Goal: Find contact information: Find contact information

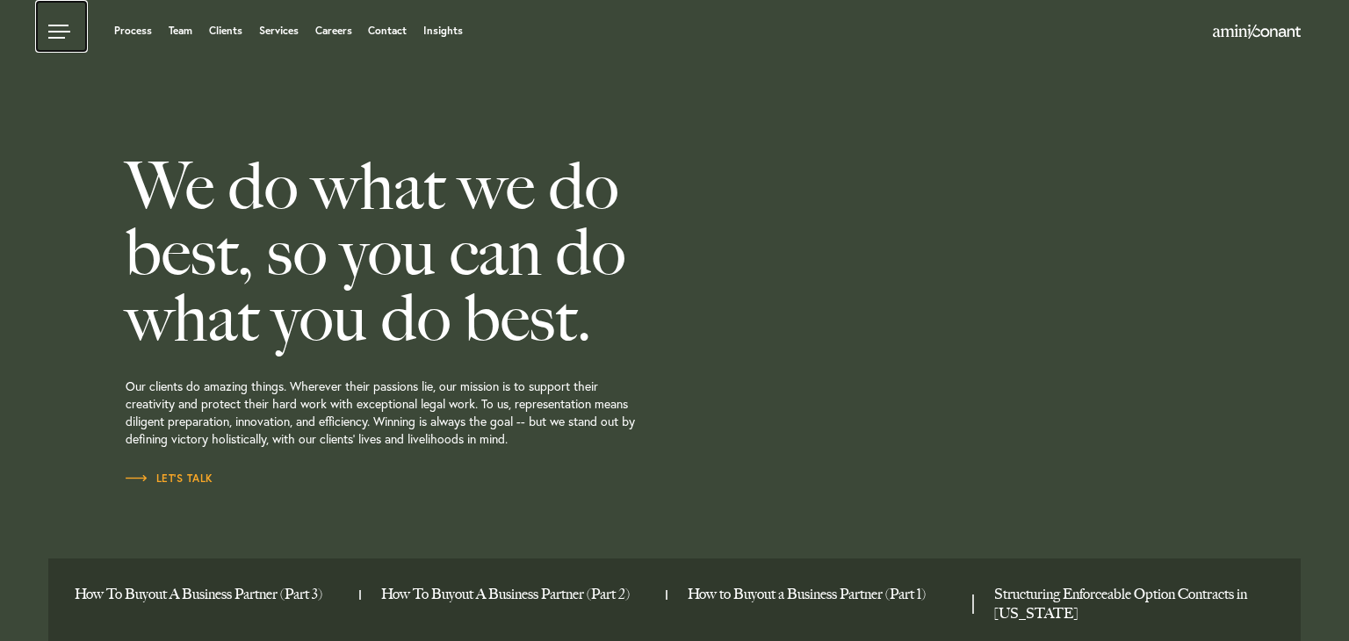
click at [61, 32] on link at bounding box center [61, 26] width 53 height 53
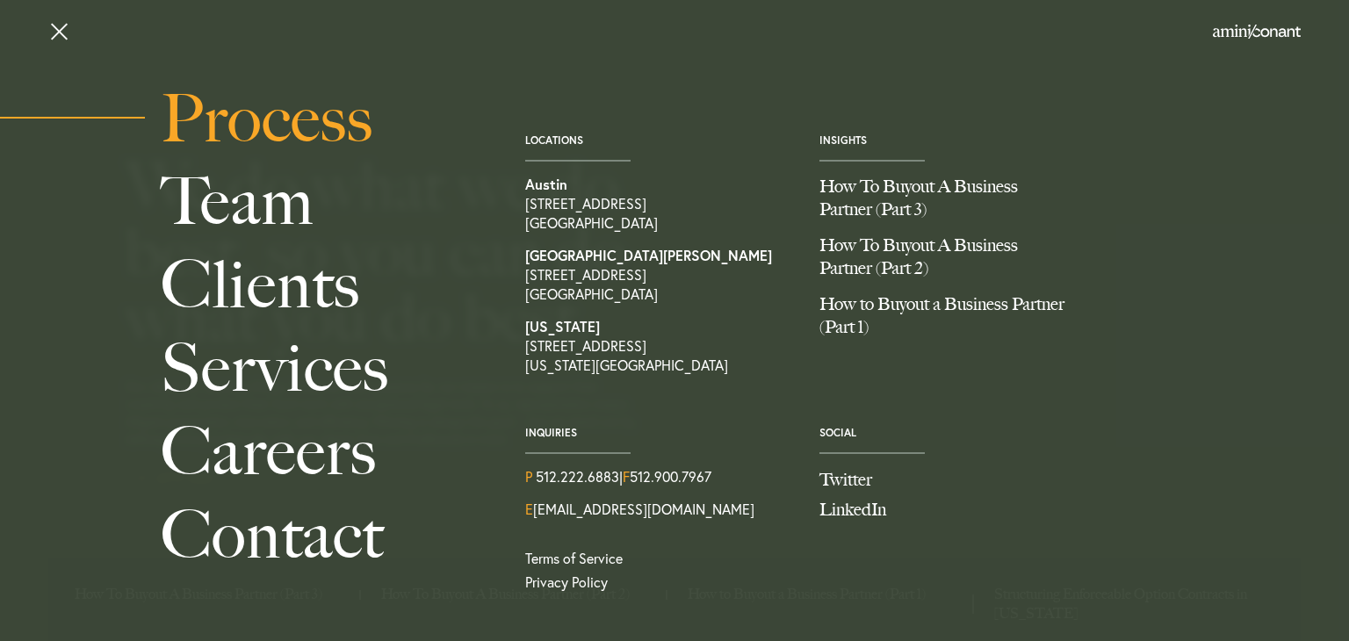
click at [184, 119] on link "Process" at bounding box center [323, 118] width 325 height 83
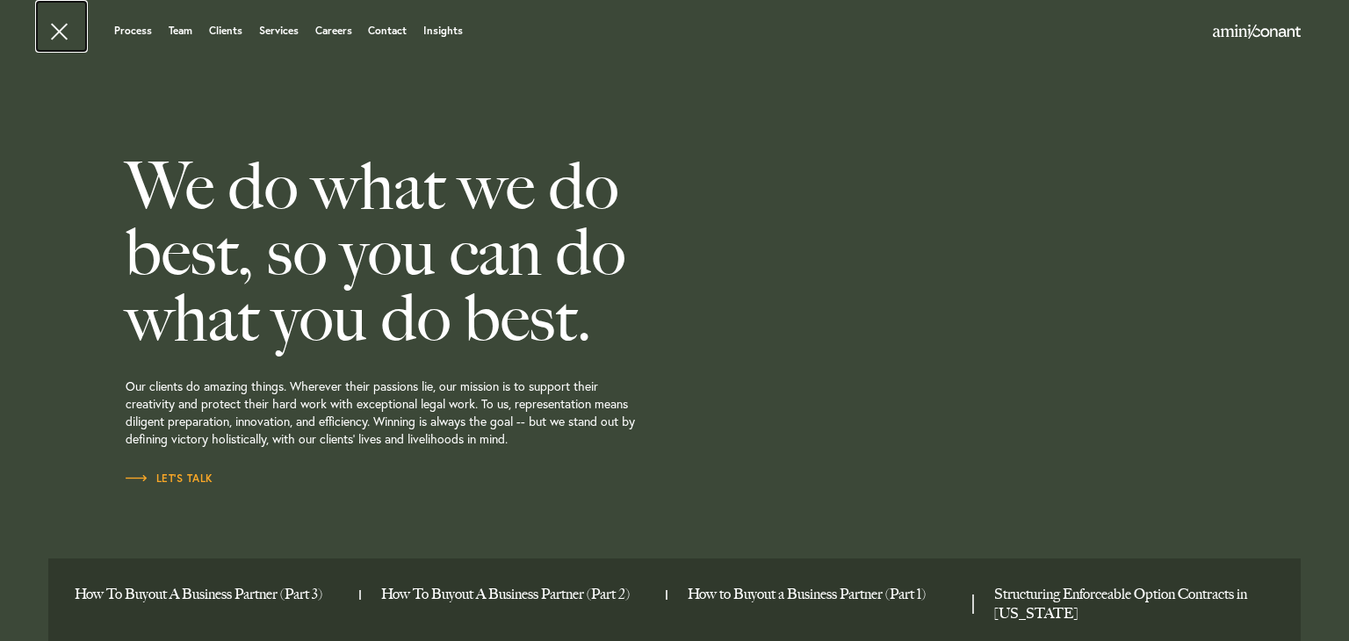
click at [69, 40] on link at bounding box center [61, 26] width 53 height 53
click at [46, 25] on link at bounding box center [61, 26] width 53 height 53
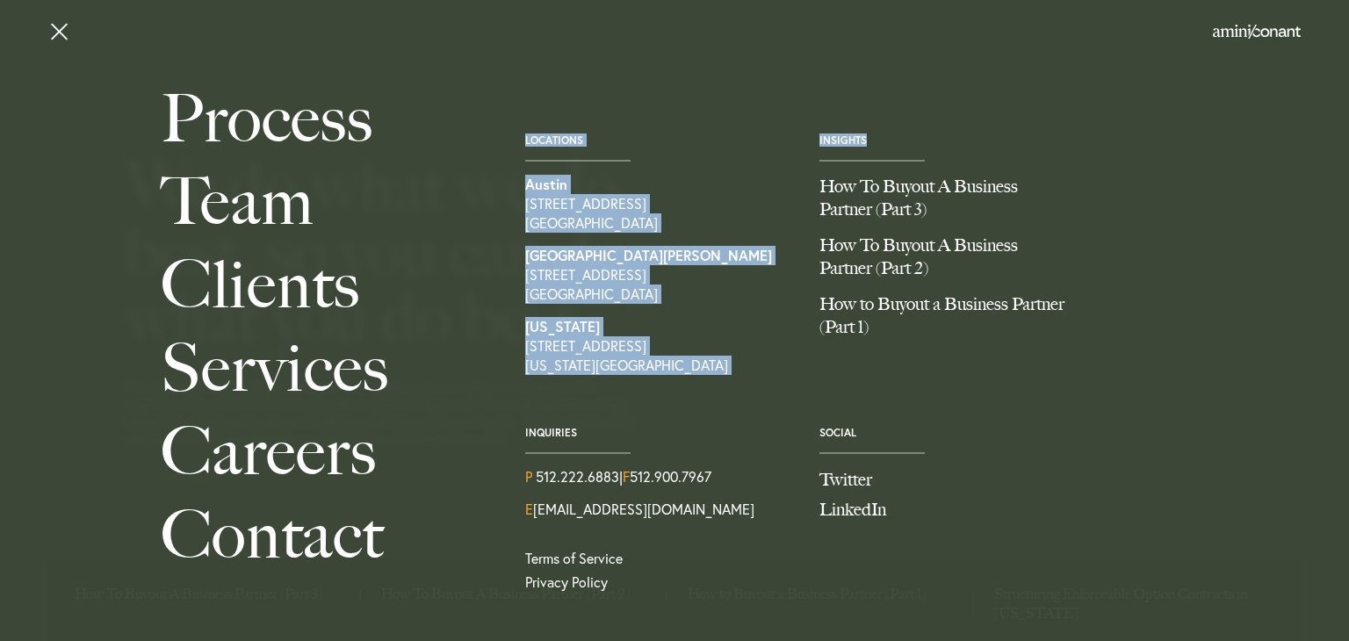
drag, startPoint x: 809, startPoint y: 114, endPoint x: 881, endPoint y: 145, distance: 78.3
click at [881, 145] on div "Locations [GEOGRAPHIC_DATA] [STREET_ADDRESS][GEOGRAPHIC_DATA][PERSON_NAME][STRE…" at bounding box center [806, 341] width 615 height 528
click at [1123, 140] on div "Process Team Clients Services Careers Contact Locations [GEOGRAPHIC_DATA] [STRE…" at bounding box center [675, 341] width 1054 height 528
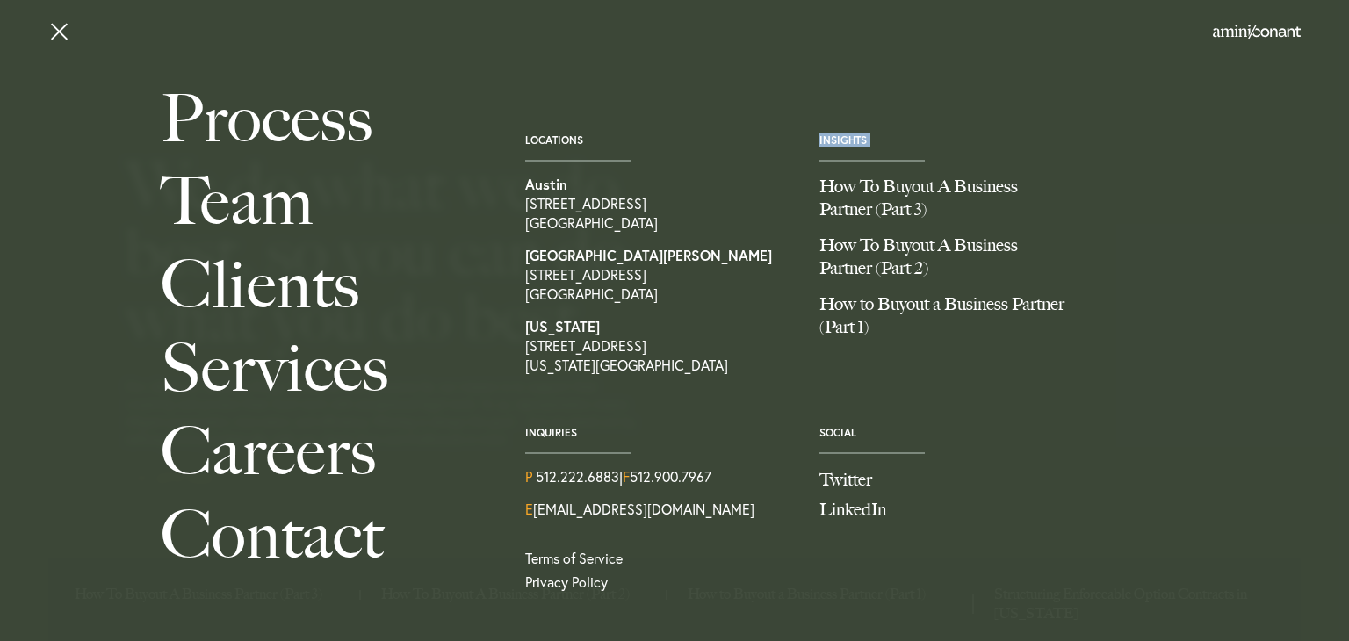
drag, startPoint x: 883, startPoint y: 150, endPoint x: 818, endPoint y: 141, distance: 66.4
click at [818, 141] on div "Insights How To Buyout A Business Partner (Part 3) How To Buyout A Business Par…" at bounding box center [953, 242] width 294 height 217
copy div "Insights"
drag, startPoint x: 523, startPoint y: 434, endPoint x: 604, endPoint y: 429, distance: 81.8
click at [604, 429] on div "Inquiries P 512.222.6883 | F 512.900.7967 E [EMAIL_ADDRESS][DOMAIN_NAME]" at bounding box center [659, 479] width 294 height 105
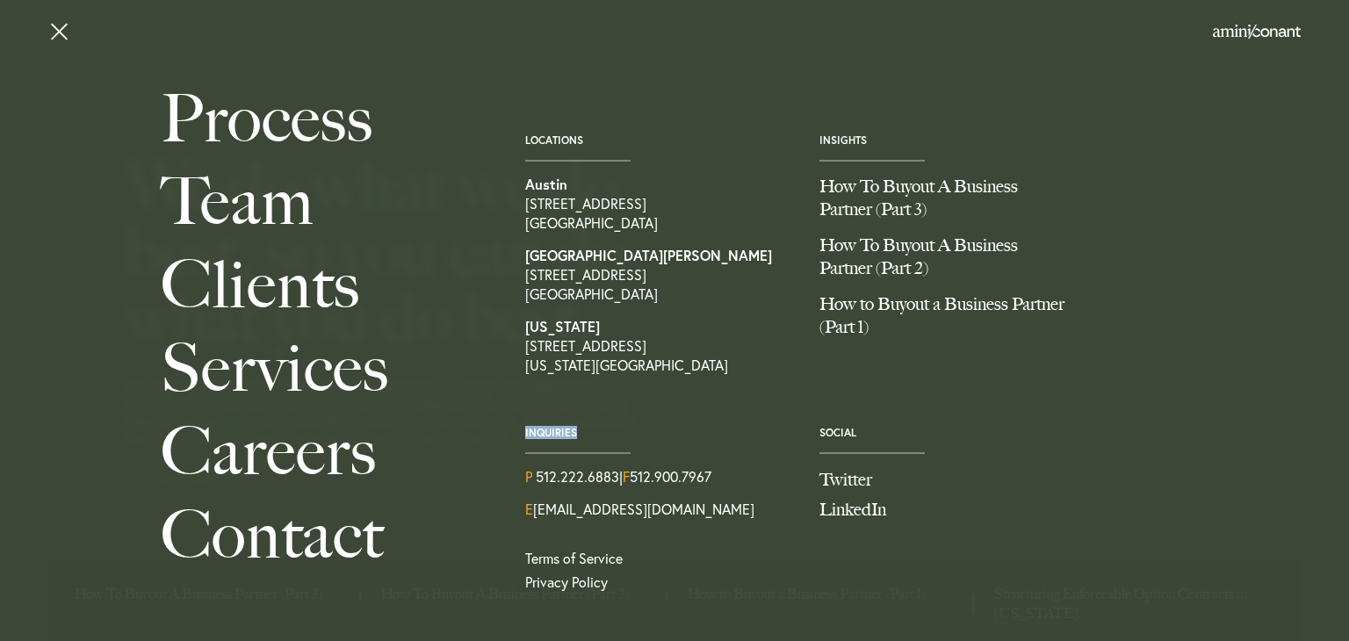
copy span "Inquiries"
click at [1213, 201] on div "Process Team Clients Services Careers Contact Locations [GEOGRAPHIC_DATA] [STRE…" at bounding box center [674, 341] width 1349 height 528
drag, startPoint x: 519, startPoint y: 181, endPoint x: 567, endPoint y: 184, distance: 48.4
click at [567, 184] on div "Locations [GEOGRAPHIC_DATA] [STREET_ADDRESS][GEOGRAPHIC_DATA][PERSON_NAME][STRE…" at bounding box center [659, 261] width 294 height 254
copy strong "Austin"
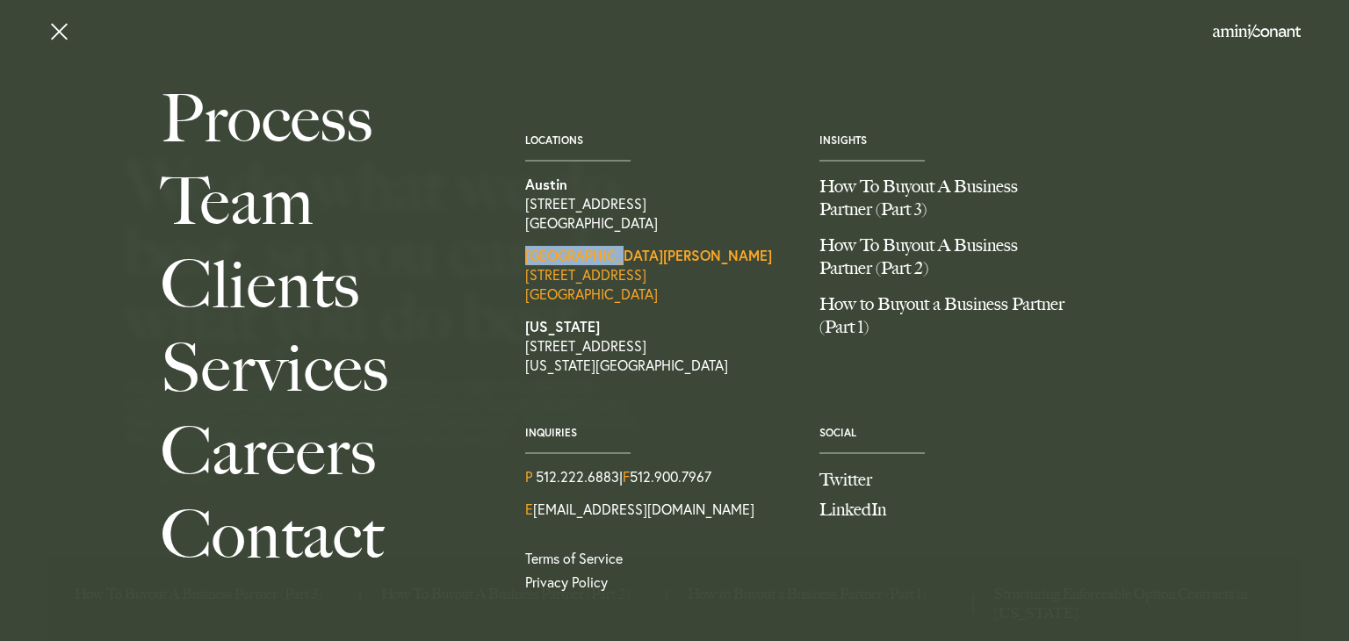
drag, startPoint x: 511, startPoint y: 250, endPoint x: 614, endPoint y: 254, distance: 102.8
click at [614, 254] on div "Locations [GEOGRAPHIC_DATA] [STREET_ADDRESS][GEOGRAPHIC_DATA][PERSON_NAME][STRE…" at bounding box center [806, 341] width 615 height 528
copy strong "[GEOGRAPHIC_DATA][PERSON_NAME]"
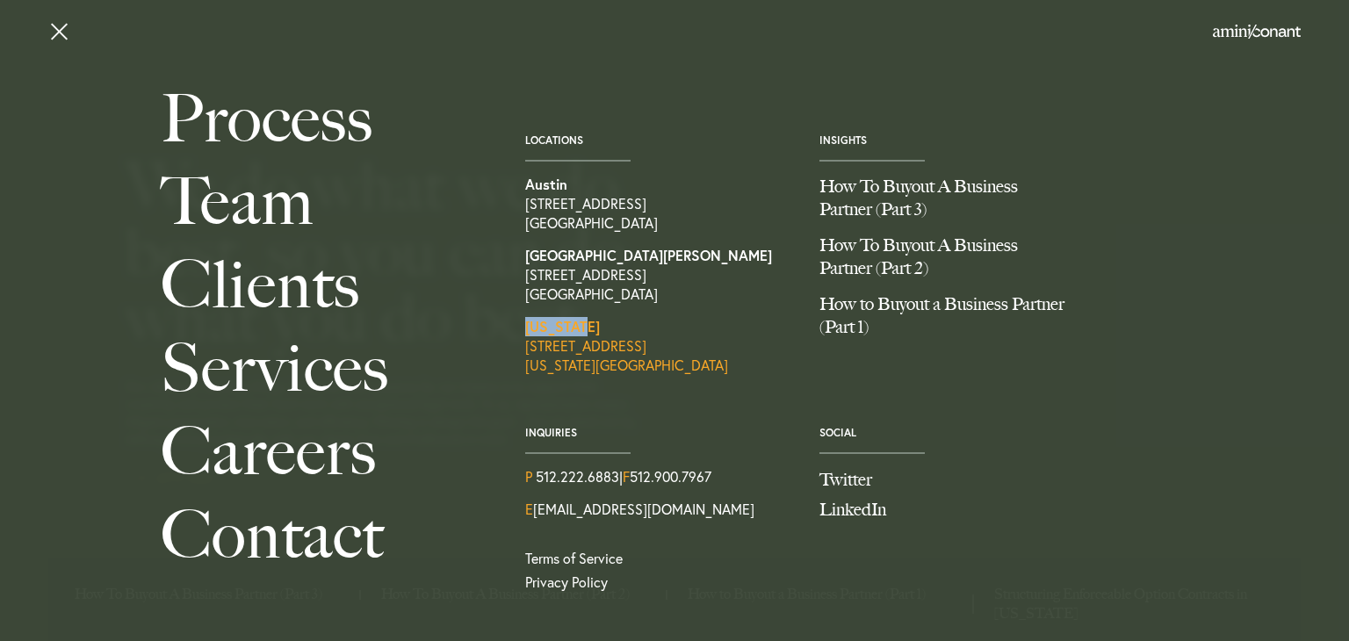
drag, startPoint x: 516, startPoint y: 321, endPoint x: 594, endPoint y: 322, distance: 77.3
click at [594, 322] on div "Locations [GEOGRAPHIC_DATA] [STREET_ADDRESS][GEOGRAPHIC_DATA][PERSON_NAME][STRE…" at bounding box center [659, 261] width 294 height 254
copy strong "[US_STATE]"
click at [71, 44] on link at bounding box center [61, 26] width 53 height 53
